Goal: Task Accomplishment & Management: Use online tool/utility

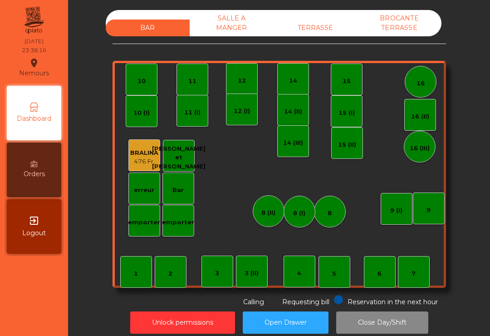
click at [242, 28] on div "SALLE A MANGER" at bounding box center [232, 23] width 84 height 26
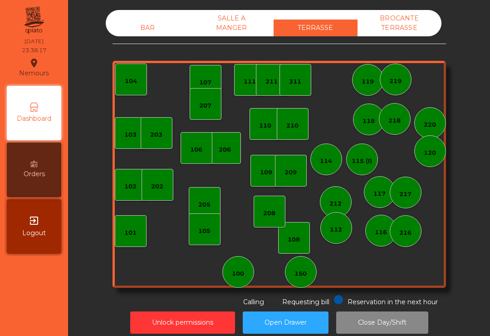
click at [404, 35] on div "BROCANTE TERRASSE" at bounding box center [399, 23] width 84 height 26
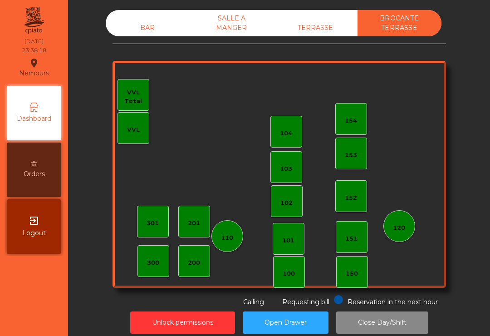
click at [156, 27] on div "BAR" at bounding box center [148, 27] width 84 height 17
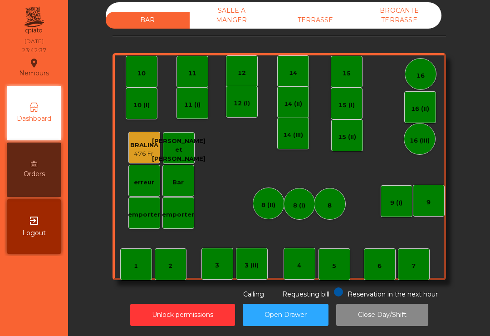
scroll to position [7, 0]
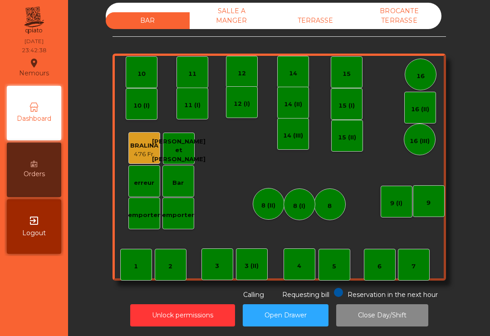
click at [407, 29] on div "BROCANTE TERRASSE" at bounding box center [399, 16] width 84 height 26
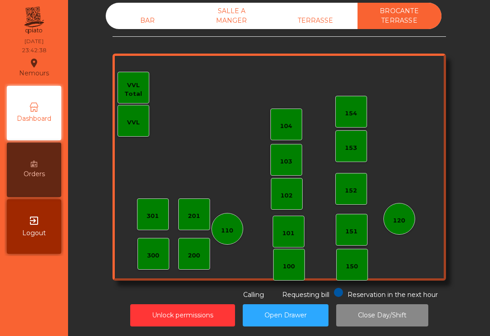
click at [382, 24] on div "BROCANTE TERRASSE" at bounding box center [399, 16] width 84 height 26
click at [308, 20] on div "TERRASSE" at bounding box center [315, 20] width 84 height 17
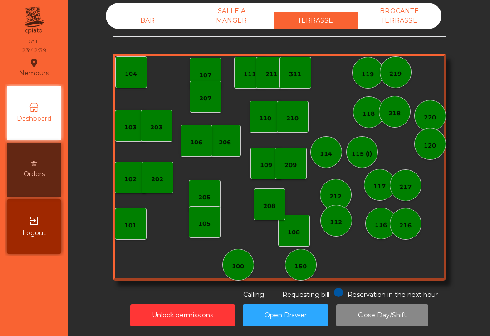
click at [228, 19] on div "SALLE A MANGER" at bounding box center [232, 16] width 84 height 26
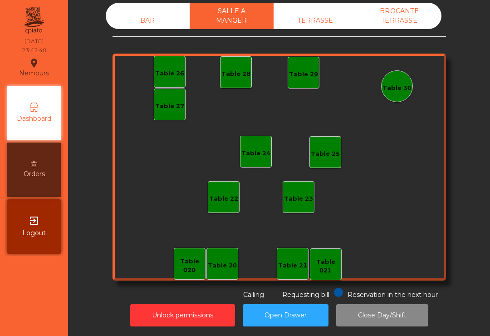
click at [139, 23] on div "BAR" at bounding box center [148, 20] width 84 height 17
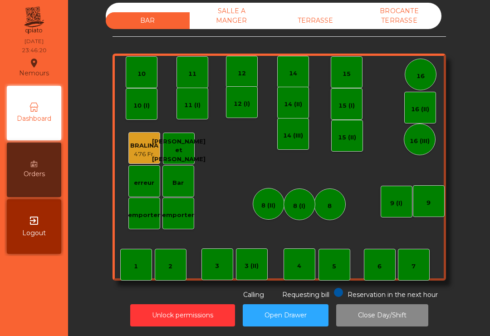
click at [310, 21] on div "TERRASSE" at bounding box center [315, 20] width 84 height 17
click at [386, 314] on button "Close Day/Shift" at bounding box center [382, 315] width 92 height 22
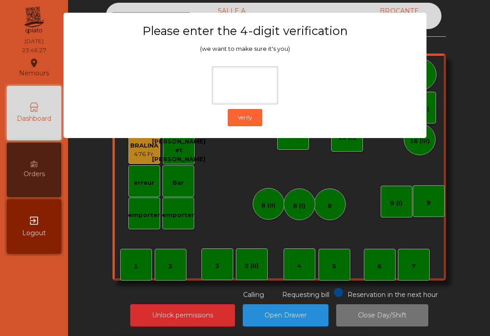
click at [448, 73] on ngb-modal-window "Please enter the 4-digit verification (we want to make sure it's you) Verify" at bounding box center [244, 168] width 465 height 336
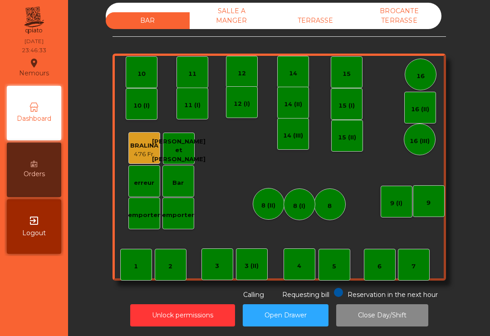
click at [143, 149] on div "BRALINA" at bounding box center [144, 145] width 28 height 9
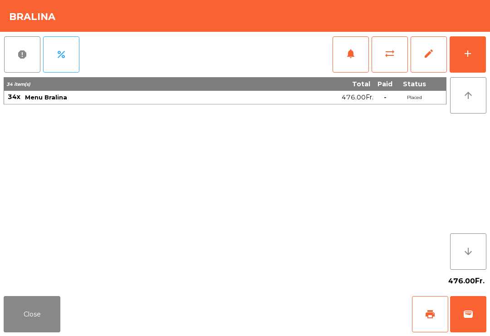
click at [470, 57] on div "add" at bounding box center [467, 53] width 11 height 11
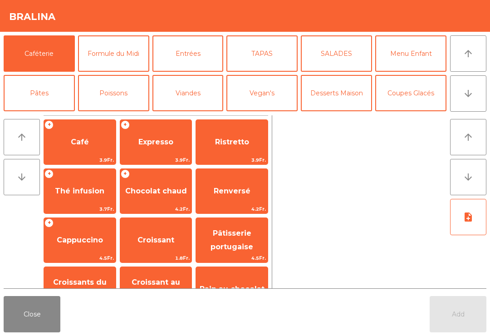
click at [124, 60] on button "Formule du Midi" at bounding box center [113, 53] width 71 height 36
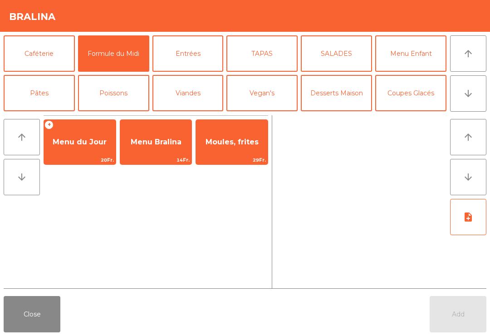
click at [174, 151] on span "Menu Bralina" at bounding box center [156, 142] width 72 height 24
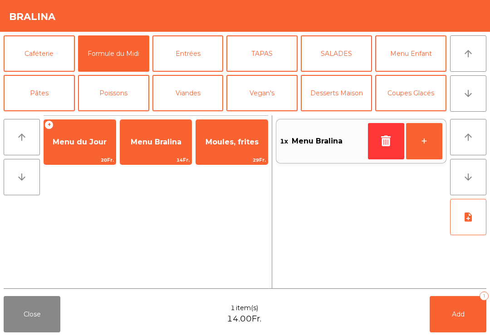
click at [425, 150] on button "+" at bounding box center [424, 141] width 36 height 36
click at [421, 151] on button "+" at bounding box center [424, 141] width 36 height 36
click at [460, 319] on button "Add 4" at bounding box center [457, 314] width 57 height 36
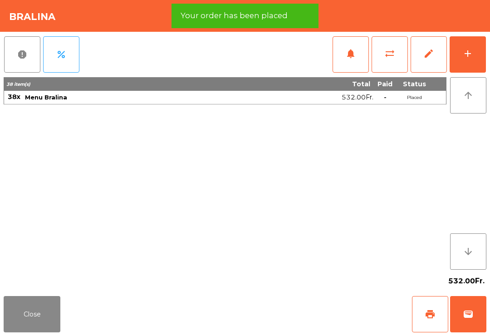
click at [32, 316] on button "Close" at bounding box center [32, 314] width 57 height 36
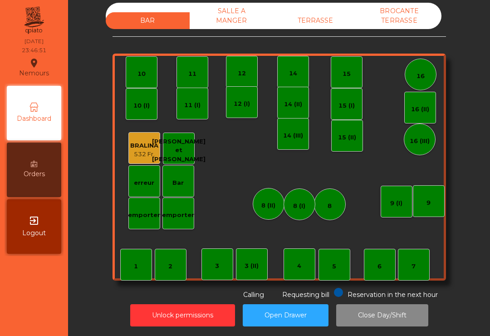
click at [390, 319] on button "Close Day/Shift" at bounding box center [382, 315] width 92 height 22
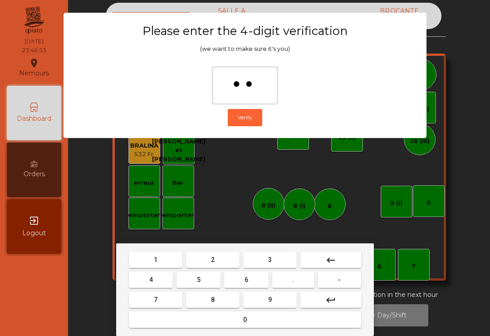
type input "***"
